Goal: Transaction & Acquisition: Purchase product/service

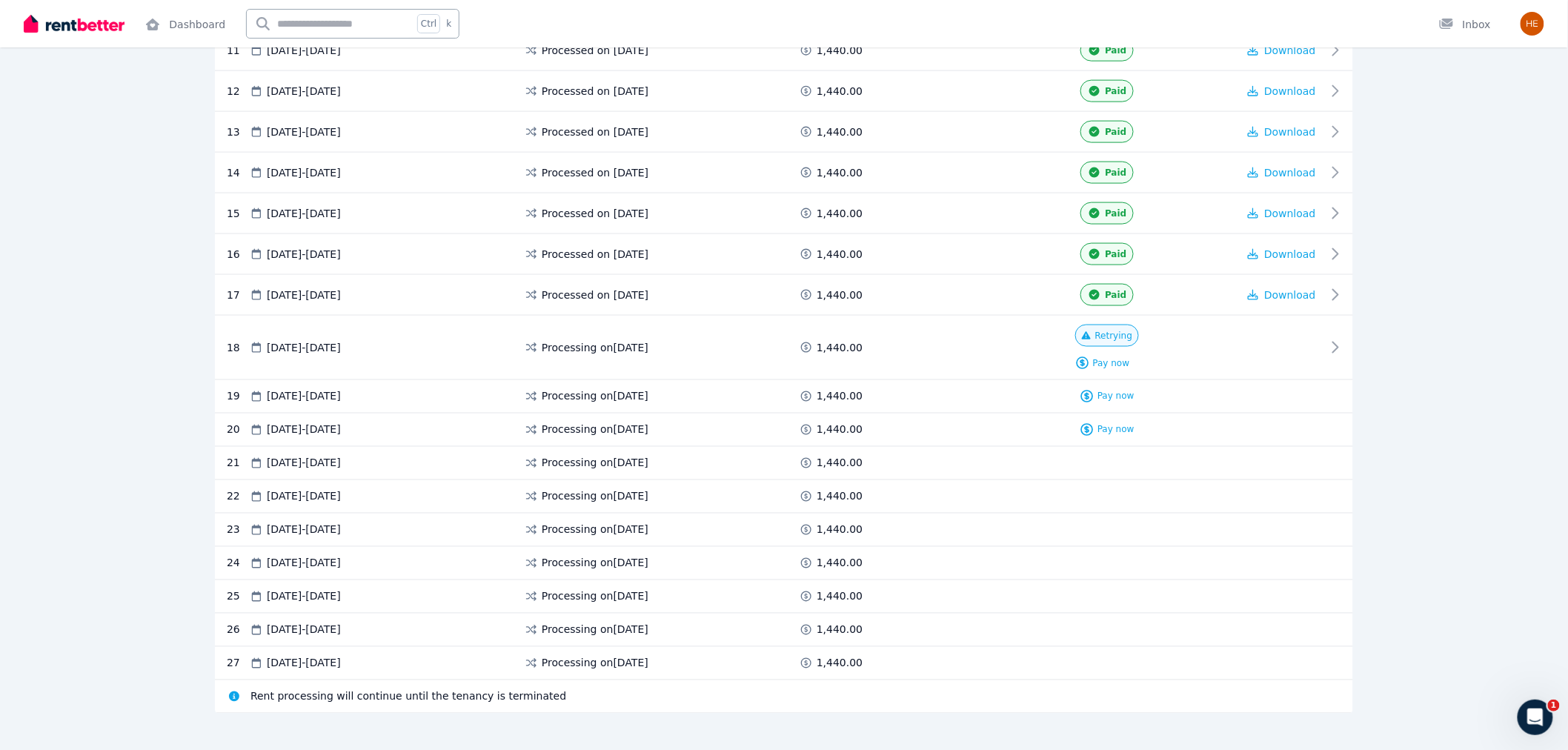
scroll to position [799, 0]
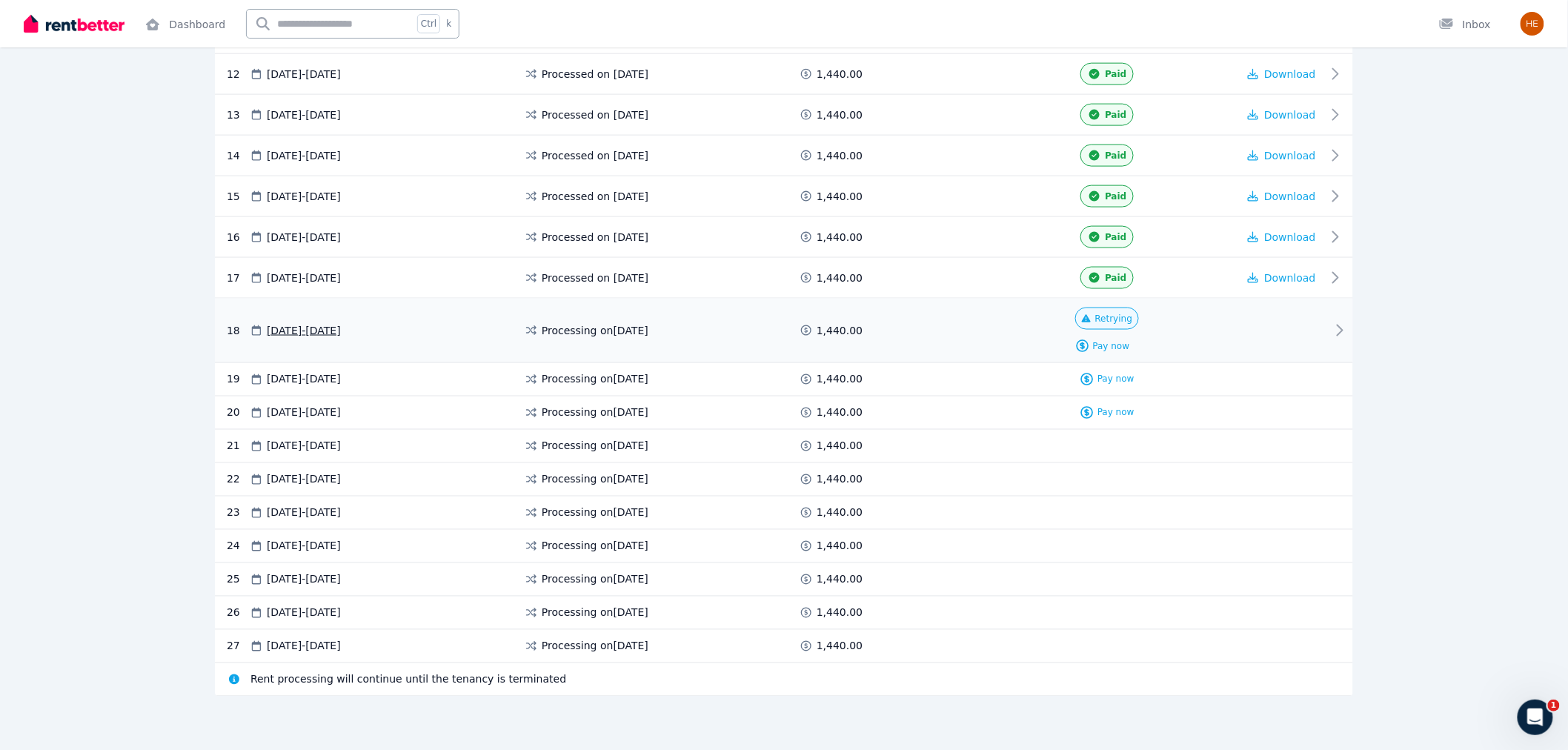
click at [1114, 319] on span "Retrying" at bounding box center [1114, 318] width 37 height 11
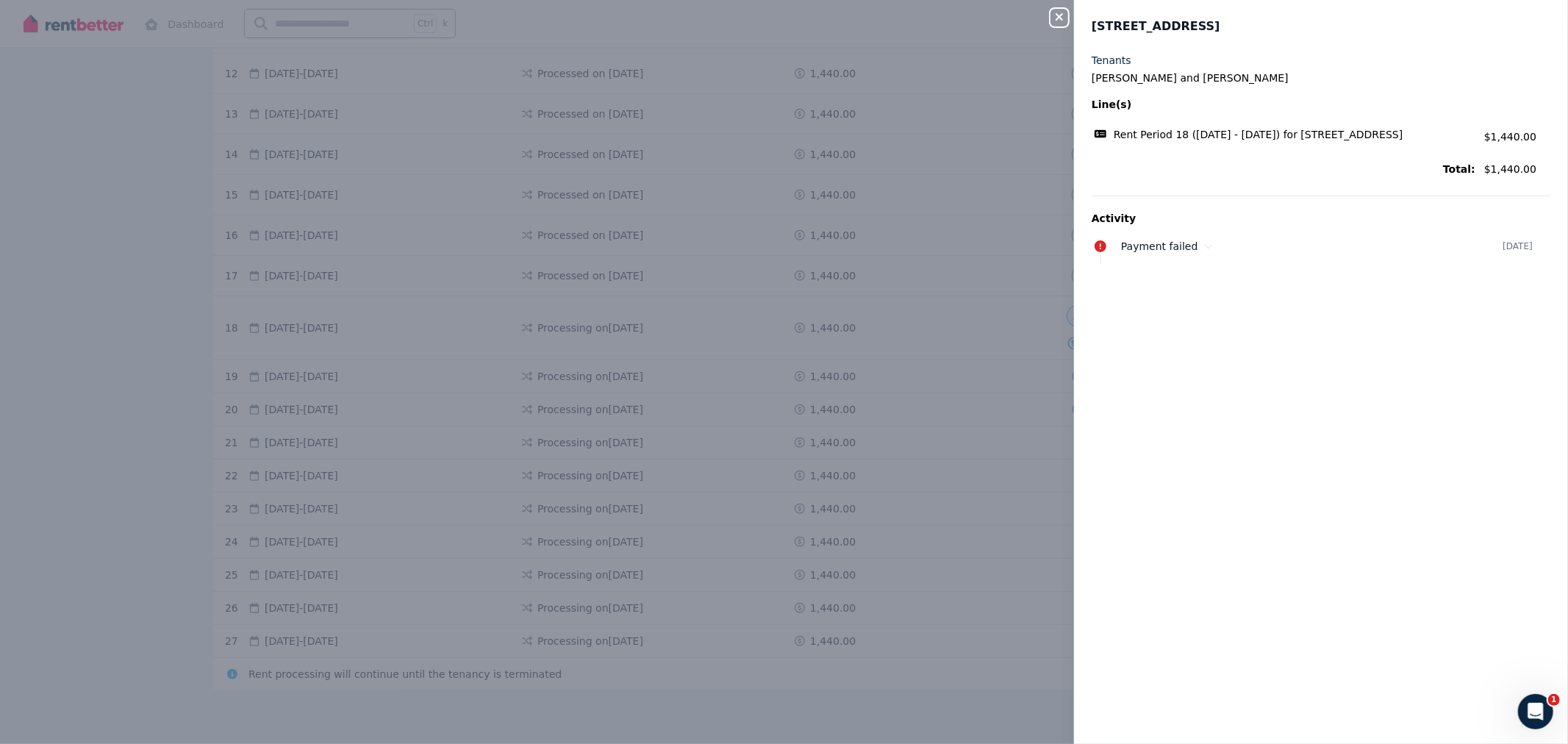
click at [1061, 17] on icon "button" at bounding box center [1059, 17] width 18 height 11
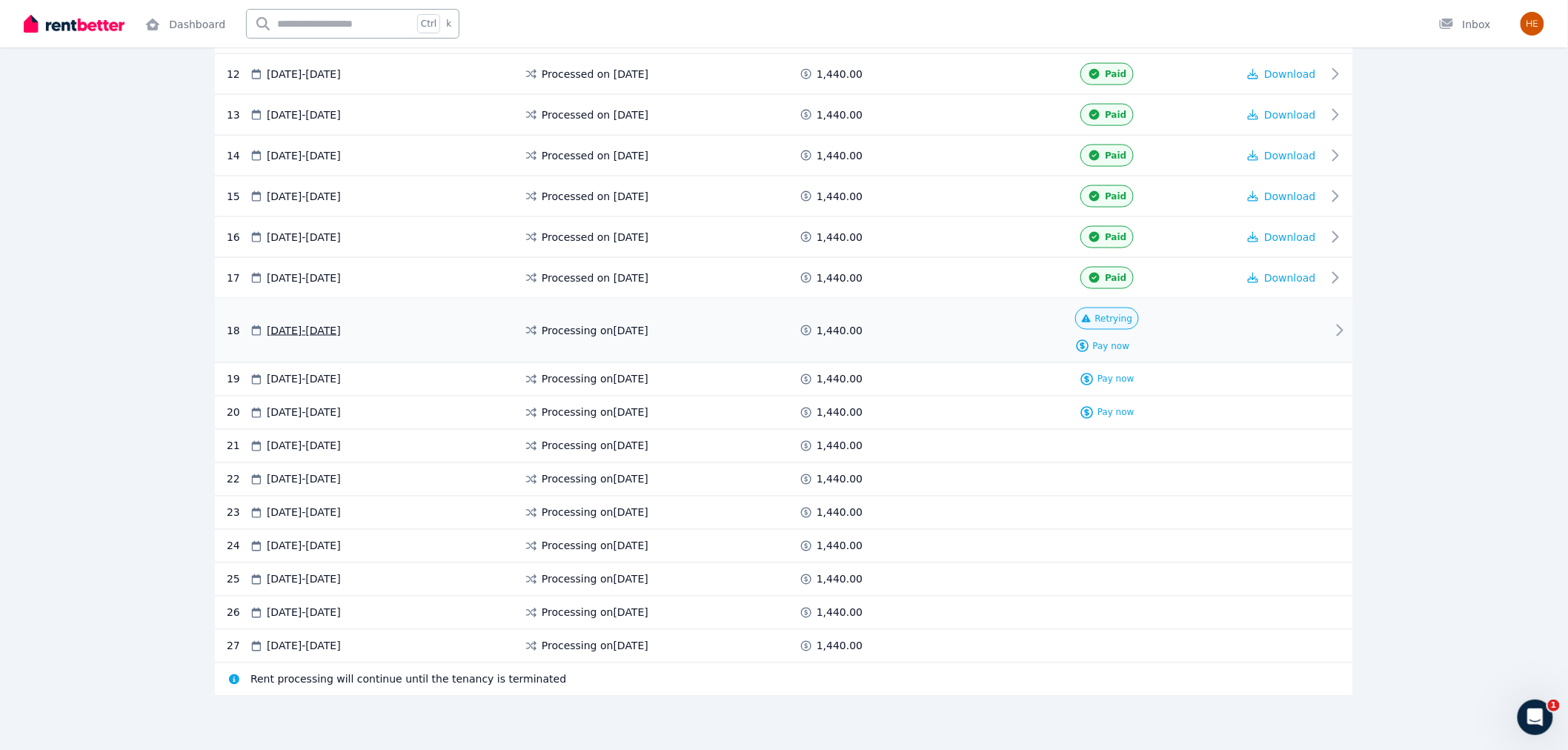
click at [1332, 333] on icon at bounding box center [1340, 330] width 18 height 18
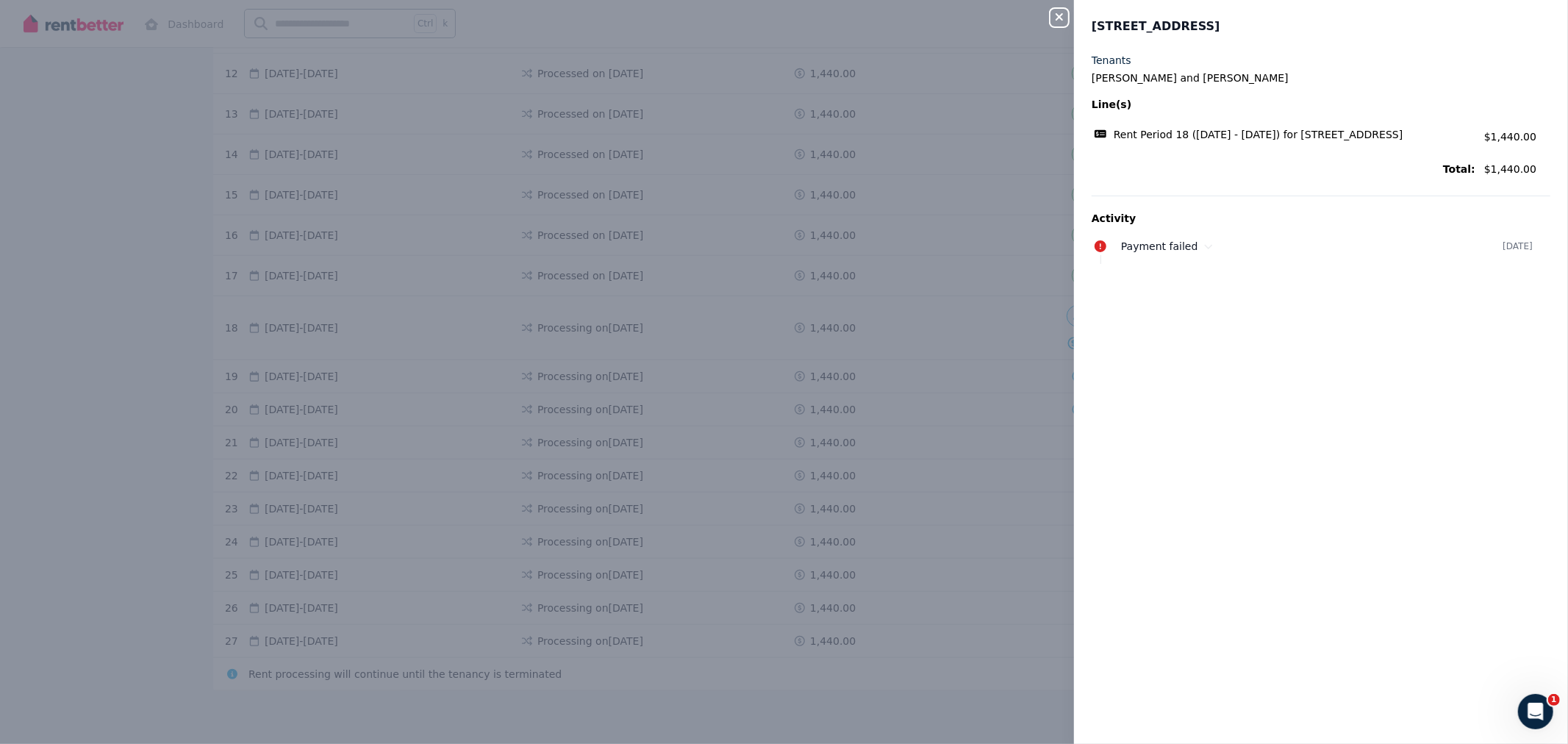
click at [1066, 23] on icon "button" at bounding box center [1059, 17] width 18 height 11
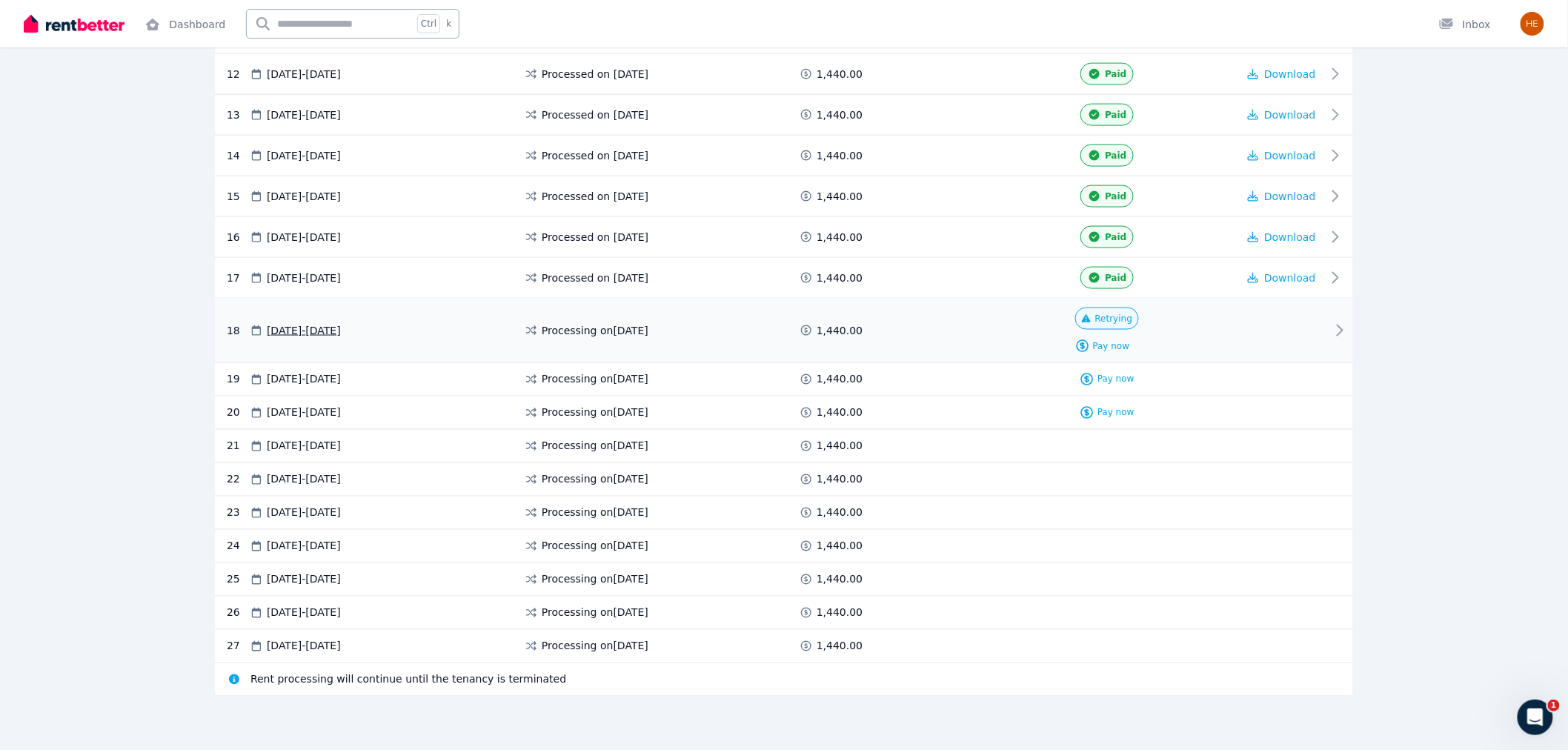
click at [1340, 334] on icon at bounding box center [1340, 330] width 18 height 18
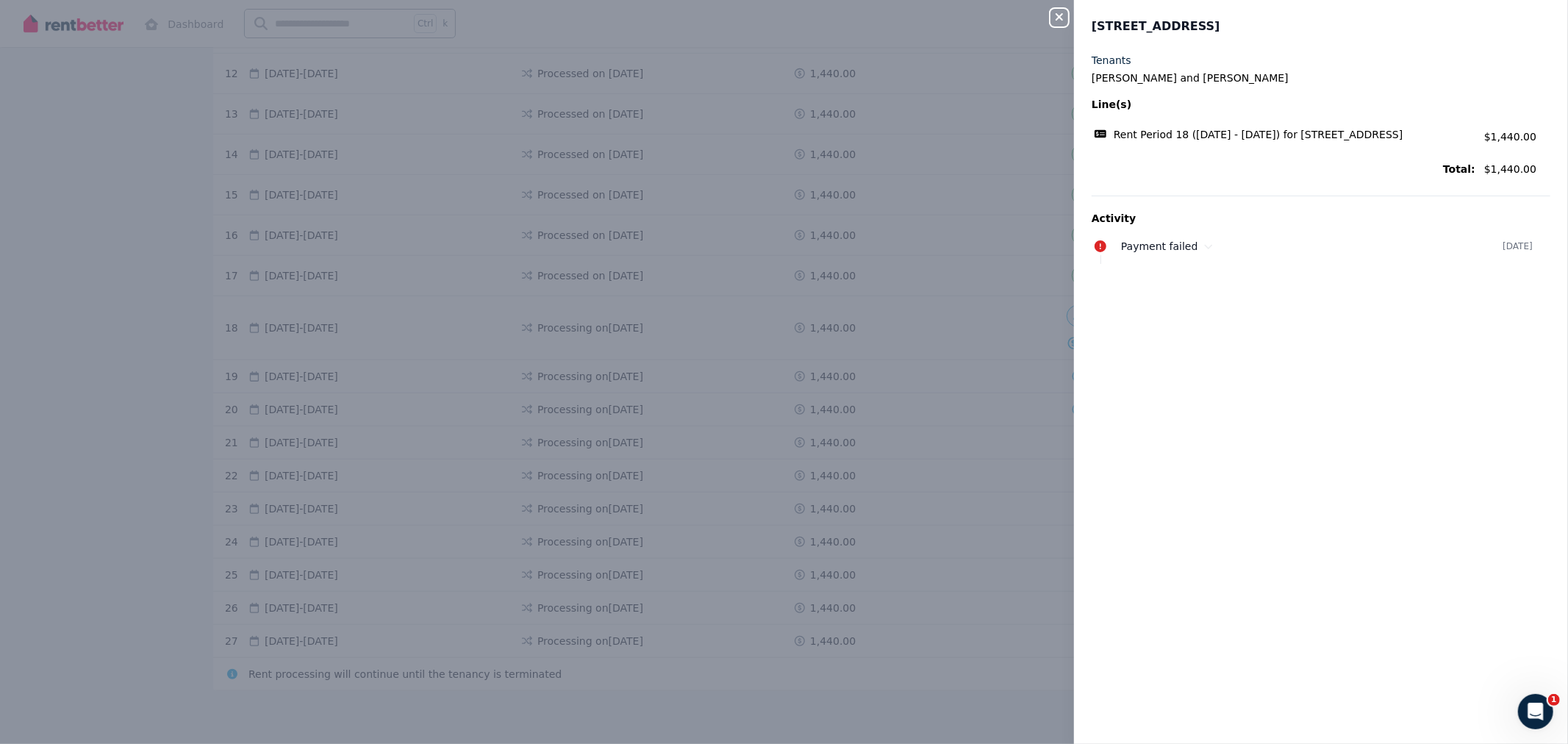
click at [948, 162] on div "Close panel 199 Birkdale Rd, Birkdale Tenants Kai Heymer and Bryce Ingledew Lin…" at bounding box center [784, 372] width 1568 height 744
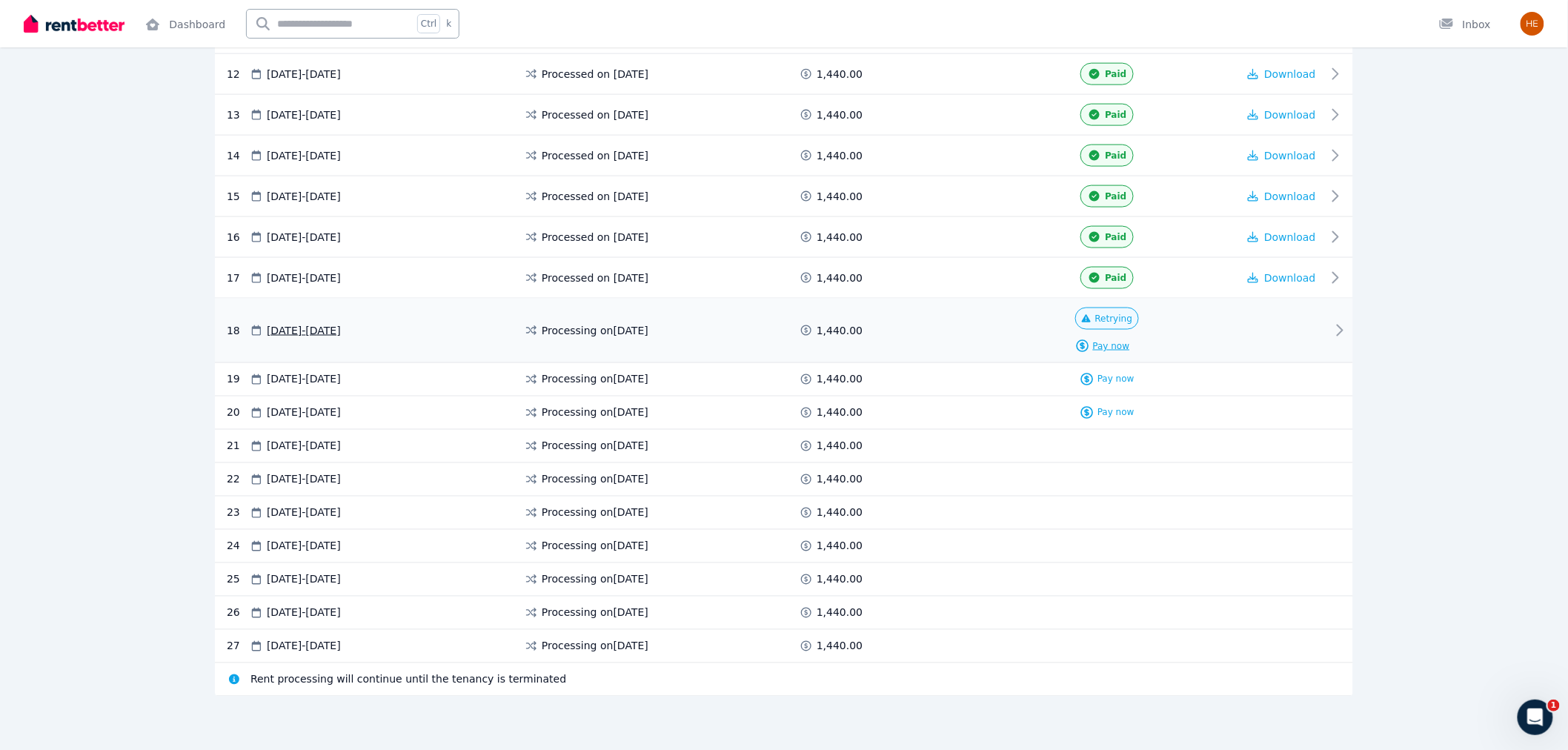
click at [1117, 345] on span "Pay now" at bounding box center [1112, 346] width 37 height 11
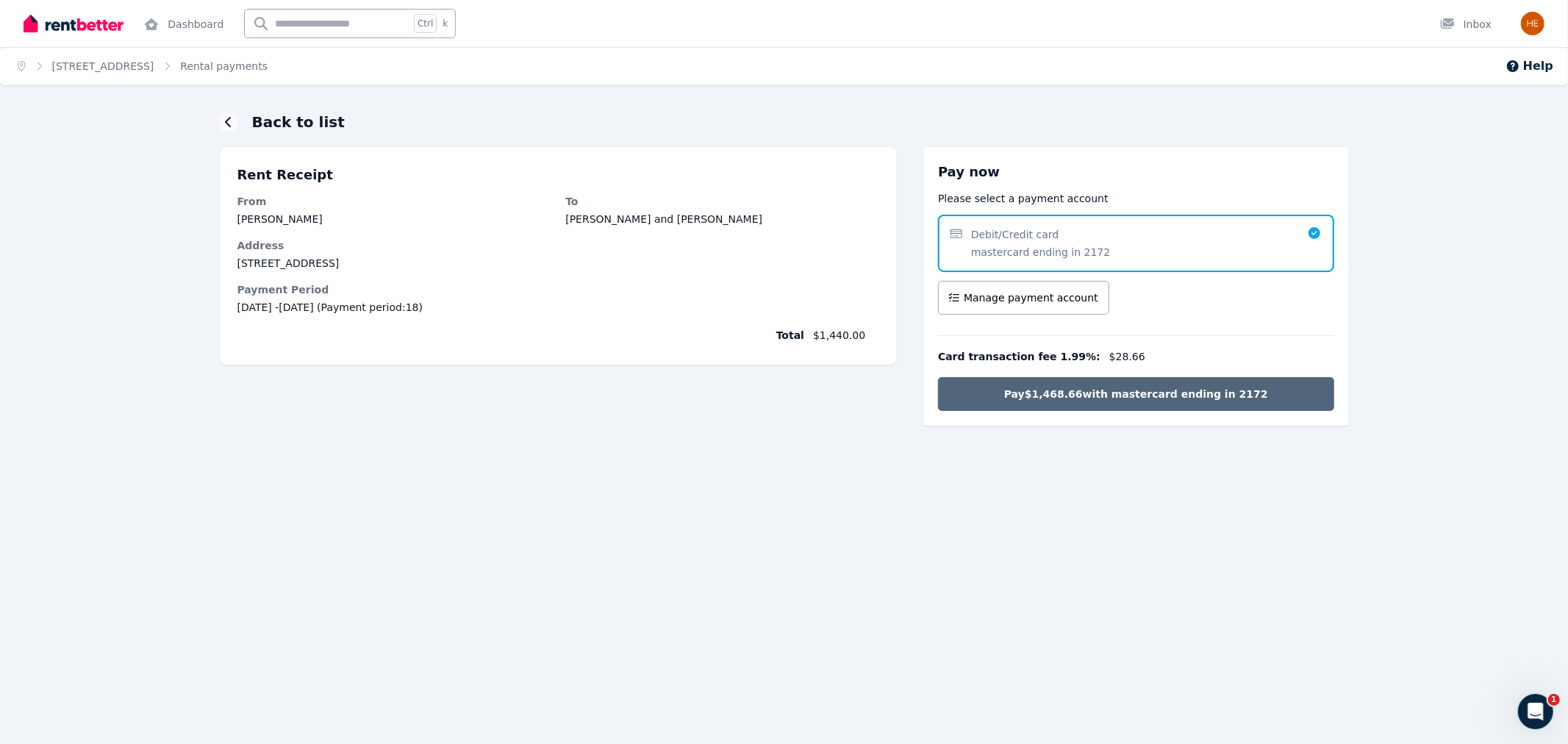
click at [1127, 393] on span "Pay $1,468.66 with mastercard ending in 2172" at bounding box center [1136, 393] width 264 height 14
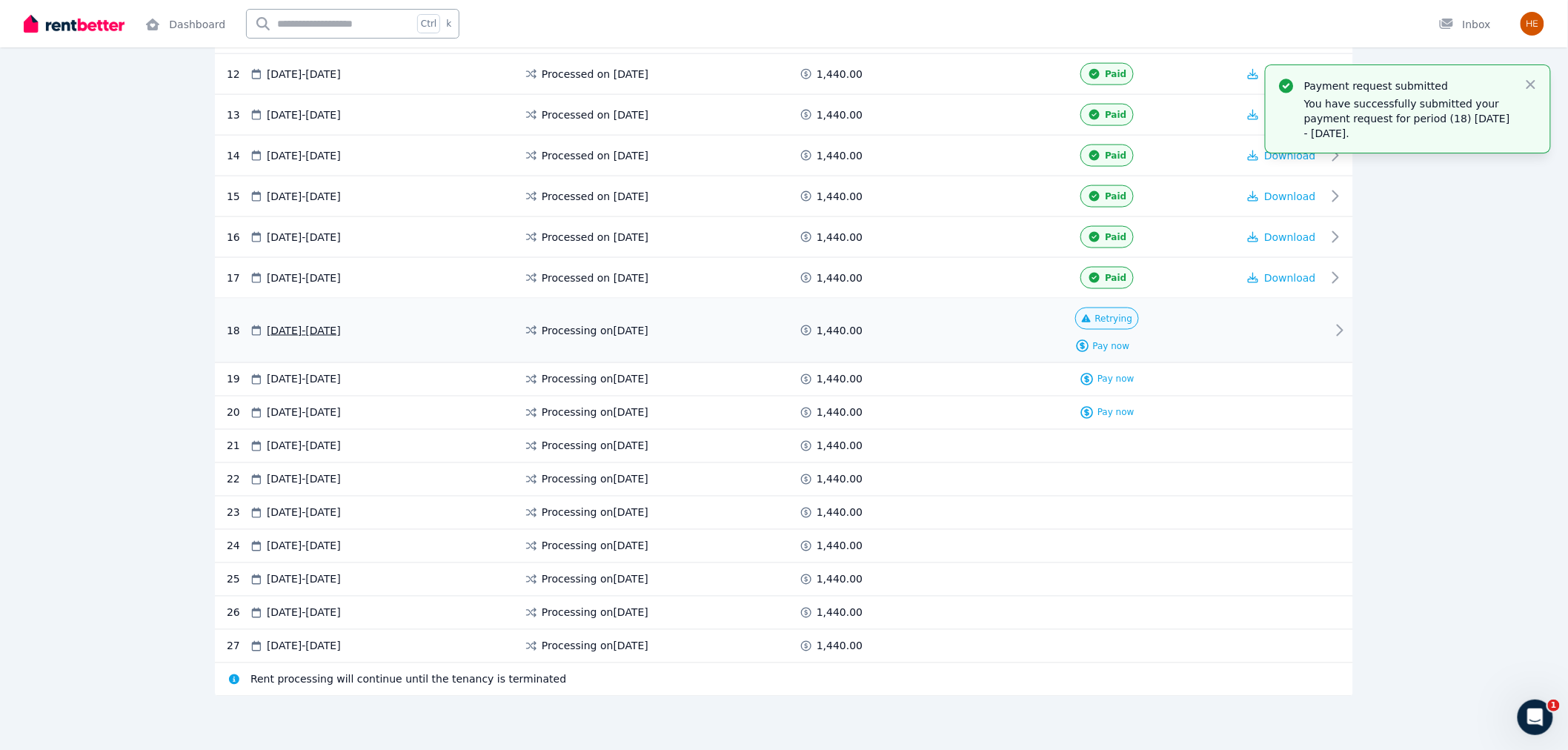
scroll to position [775, 0]
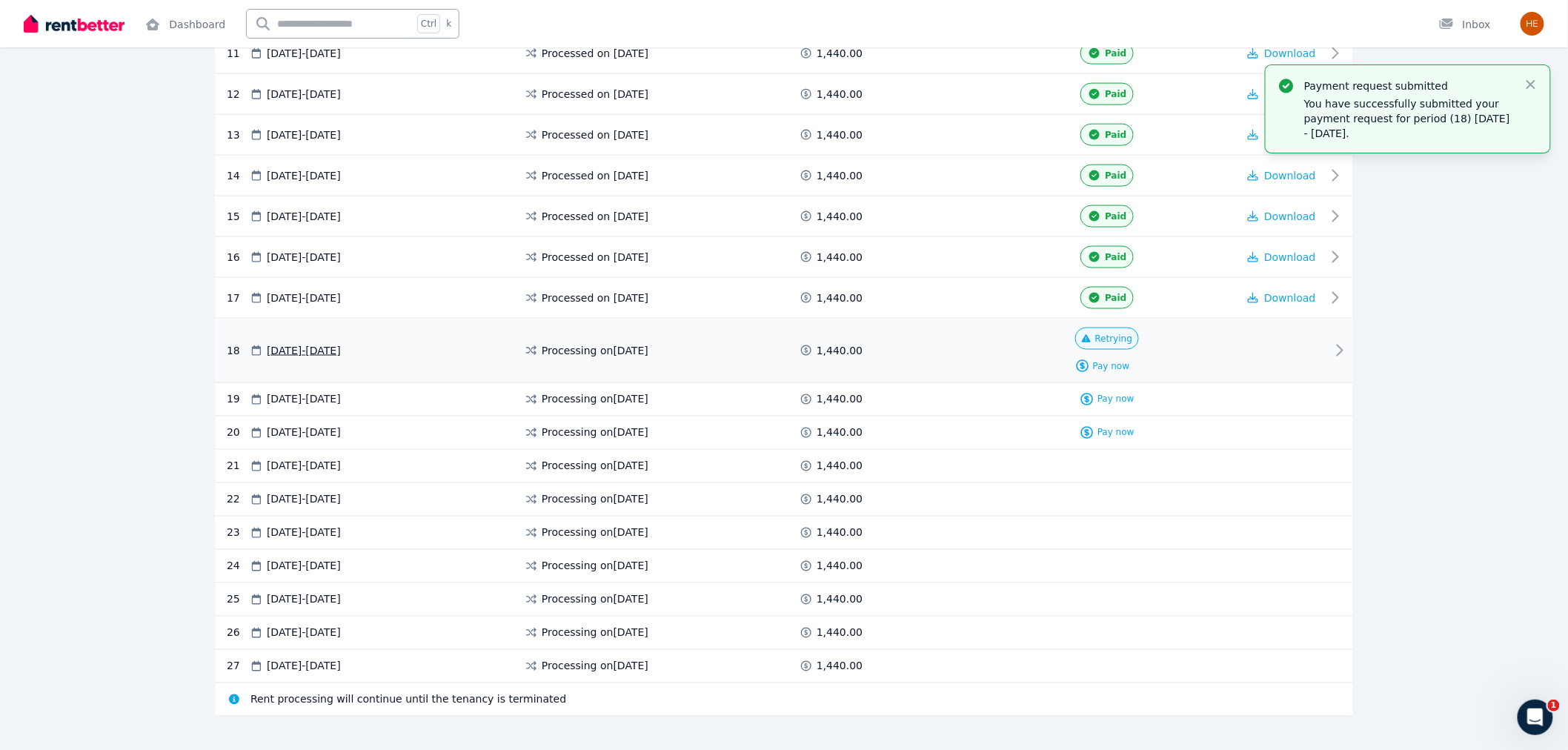
click at [1336, 325] on div "18 17 Sep 2025 - 30 Sep 2025 Processing on 17 Sept 2025 1,440.00 Retrying Pay n…" at bounding box center [784, 351] width 1139 height 64
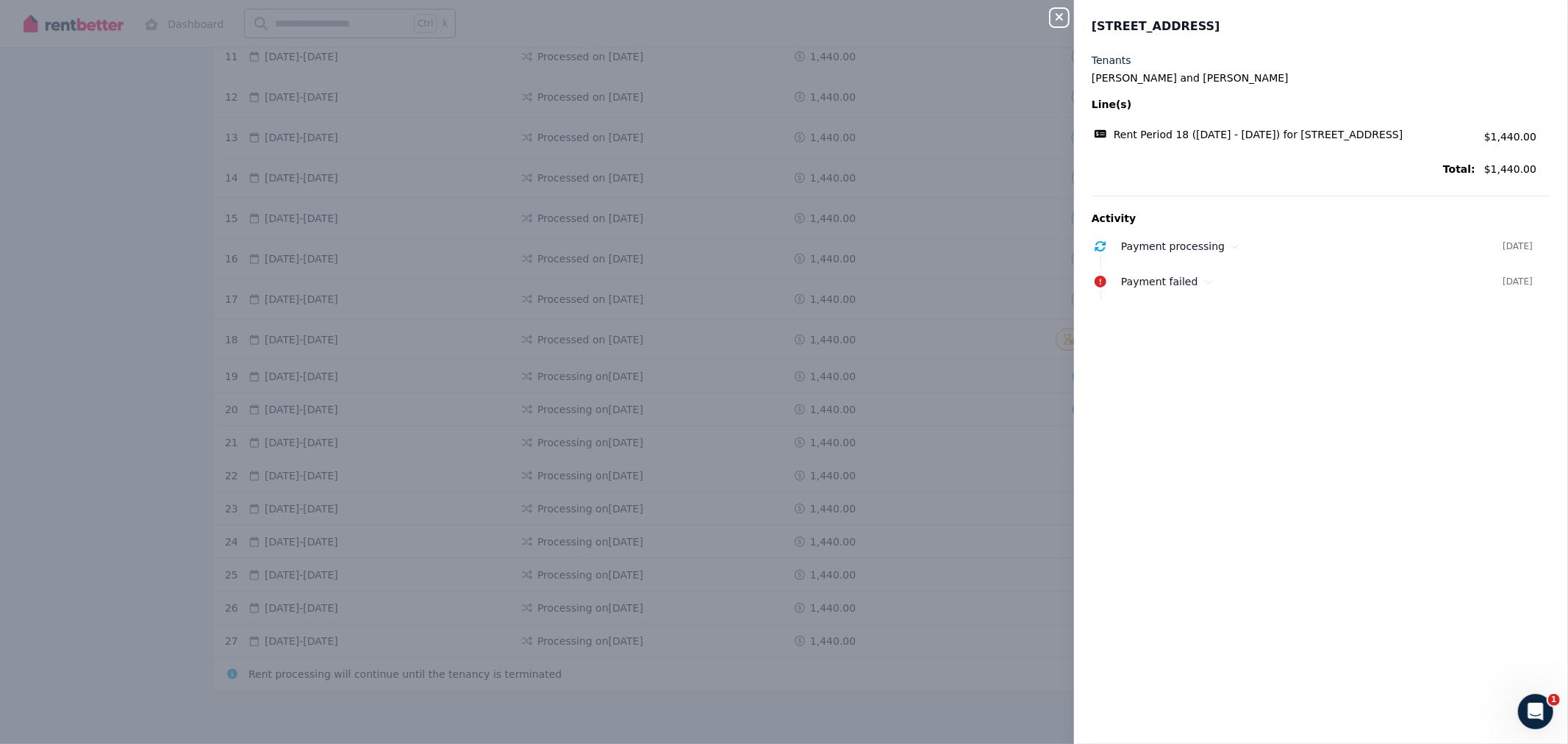
click at [1062, 10] on button "Close panel" at bounding box center [1059, 17] width 18 height 18
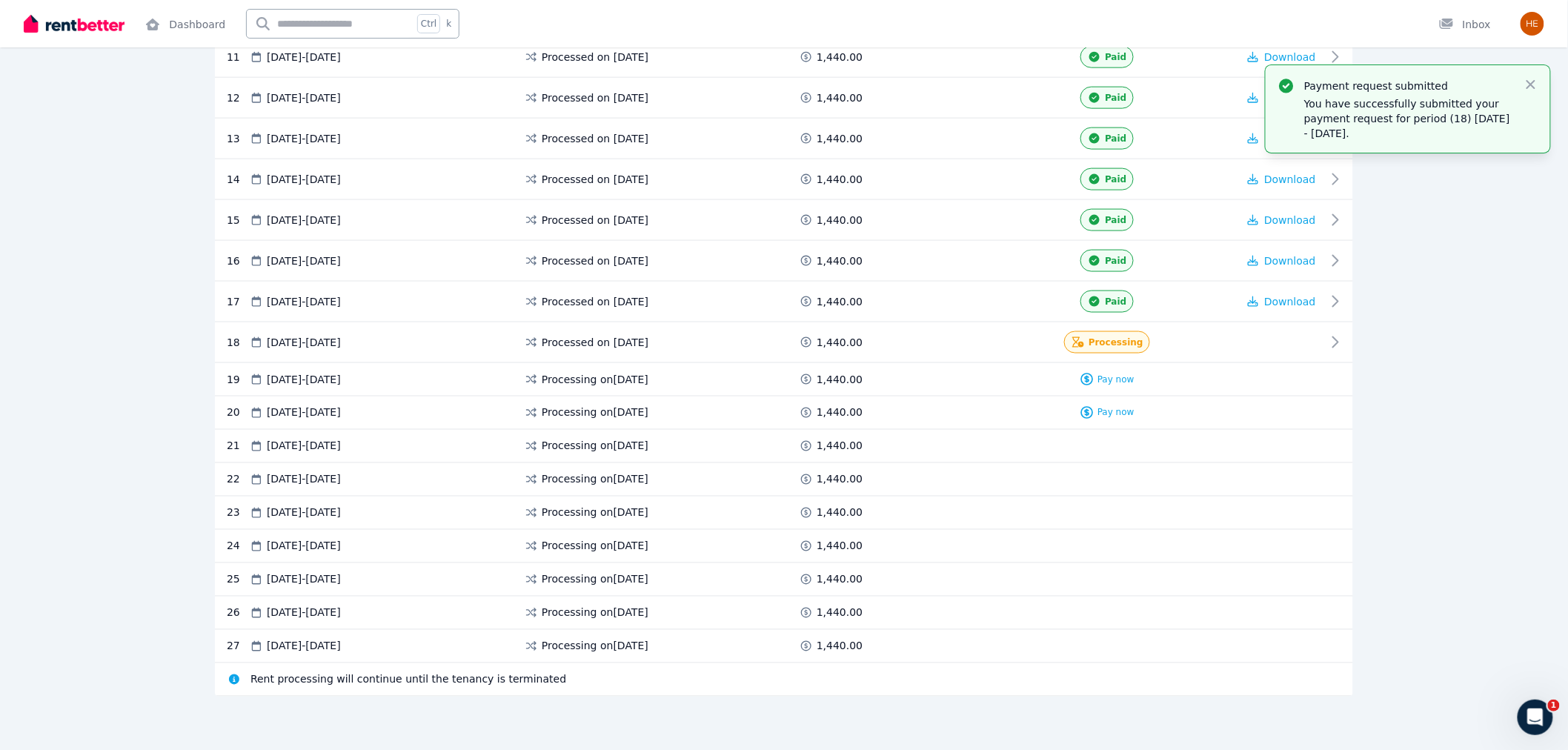
click at [1523, 82] on div "Payment request submitted You have successfully submitted your payment request …" at bounding box center [1408, 108] width 261 height 64
click at [1532, 85] on icon "button" at bounding box center [1531, 83] width 14 height 14
